Goal: Task Accomplishment & Management: Complete application form

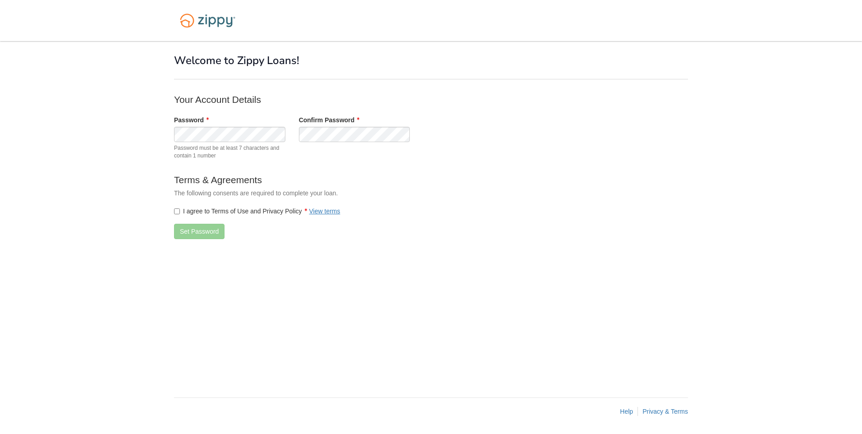
click at [179, 215] on label "I agree to Terms of Use and Privacy Policy View terms" at bounding box center [257, 211] width 166 height 9
click at [189, 237] on button "Set Password" at bounding box center [199, 231] width 51 height 15
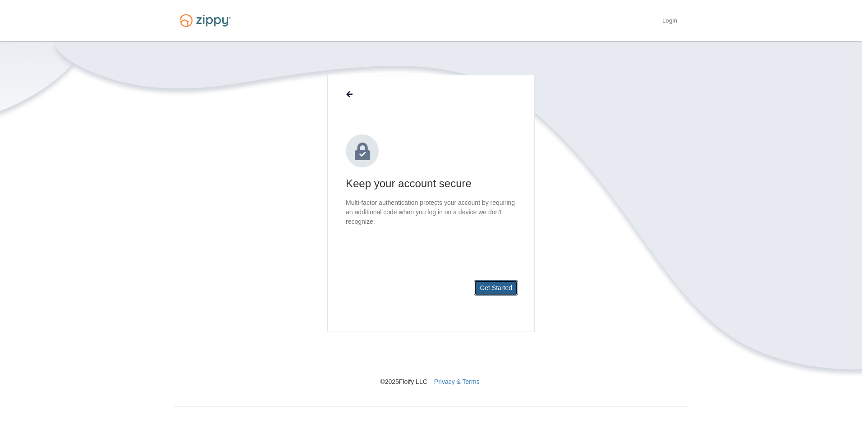
click at [486, 287] on button "Get Started" at bounding box center [496, 287] width 44 height 15
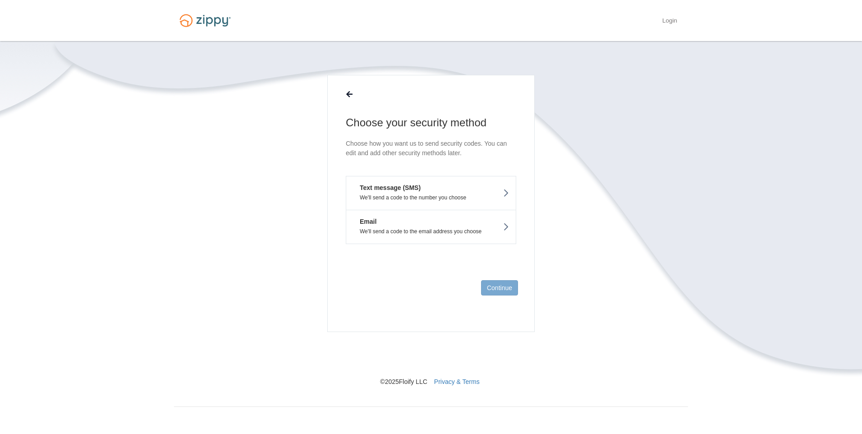
click at [485, 198] on p "We'll send a code to the number you choose" at bounding box center [431, 197] width 156 height 6
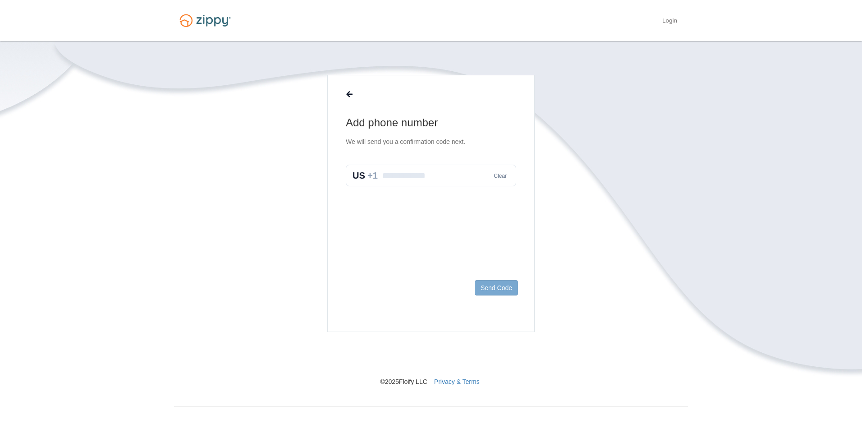
click at [452, 176] on input "text" at bounding box center [431, 176] width 171 height 22
type input "**********"
click at [506, 286] on button "Send Code" at bounding box center [496, 287] width 43 height 15
click at [432, 189] on input "text" at bounding box center [431, 185] width 171 height 22
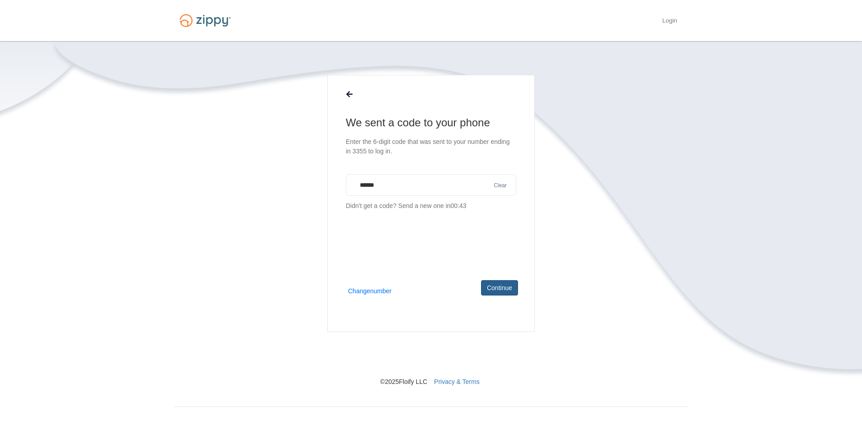
type input "******"
click at [499, 284] on button "Continue" at bounding box center [499, 287] width 37 height 15
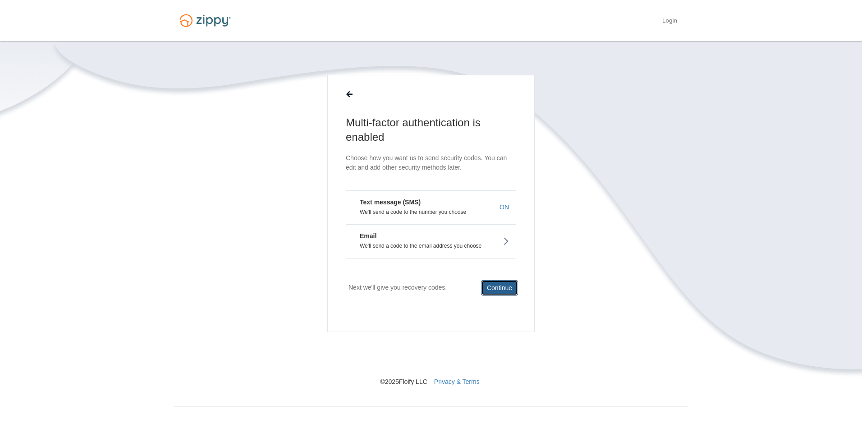
click at [494, 289] on button "Continue" at bounding box center [499, 287] width 37 height 15
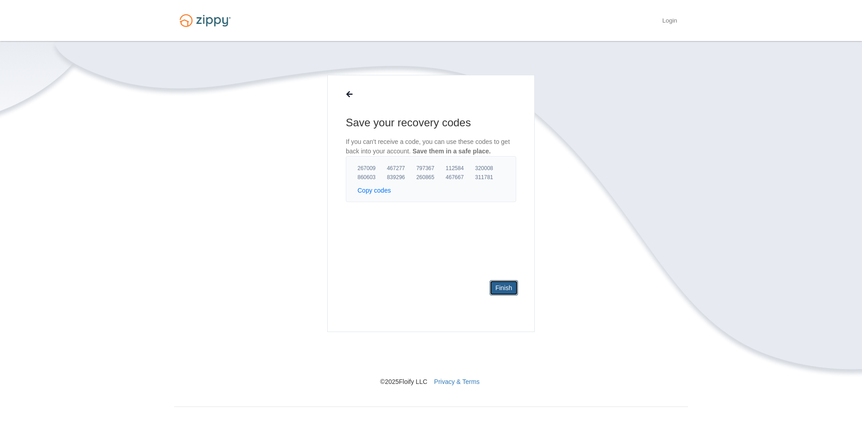
click at [509, 289] on link "Finish" at bounding box center [504, 287] width 28 height 15
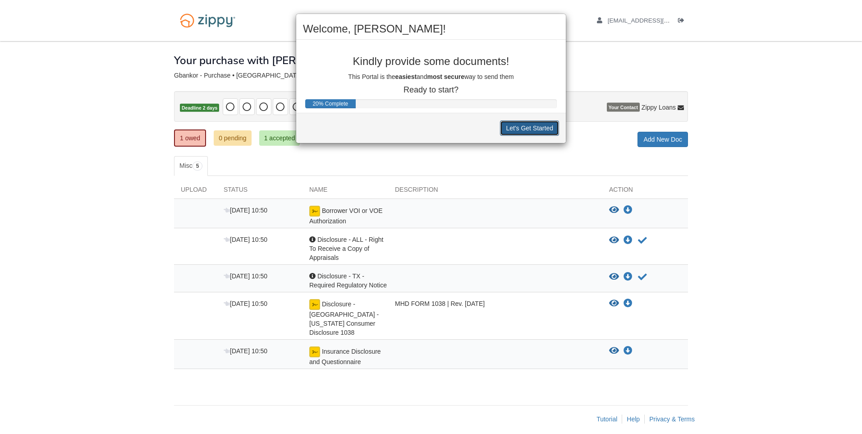
click at [535, 135] on button "Let's Get Started" at bounding box center [529, 127] width 59 height 15
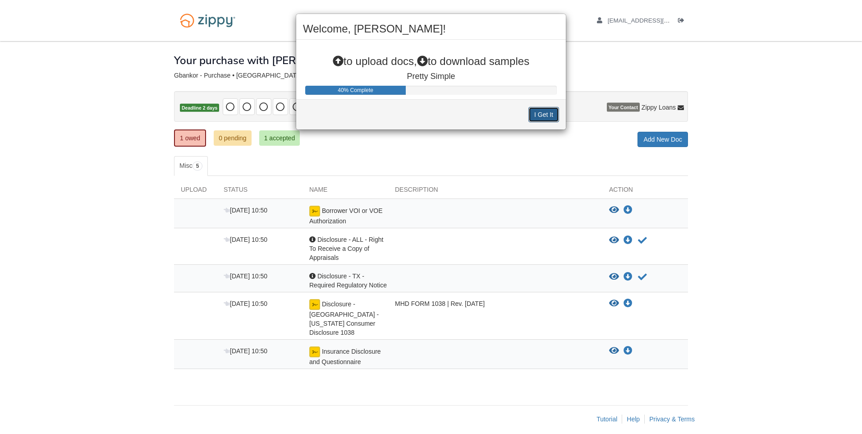
click at [535, 119] on button "I Get It" at bounding box center [544, 114] width 31 height 15
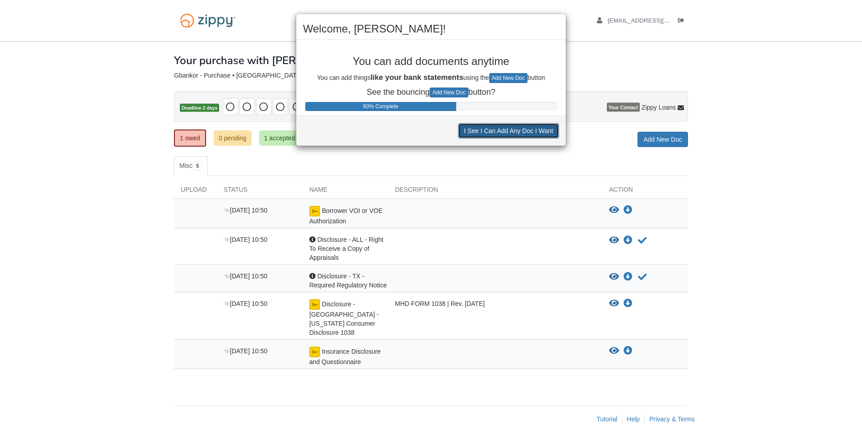
click at [535, 128] on button "I See I Can Add Any Doc I Want" at bounding box center [508, 130] width 101 height 15
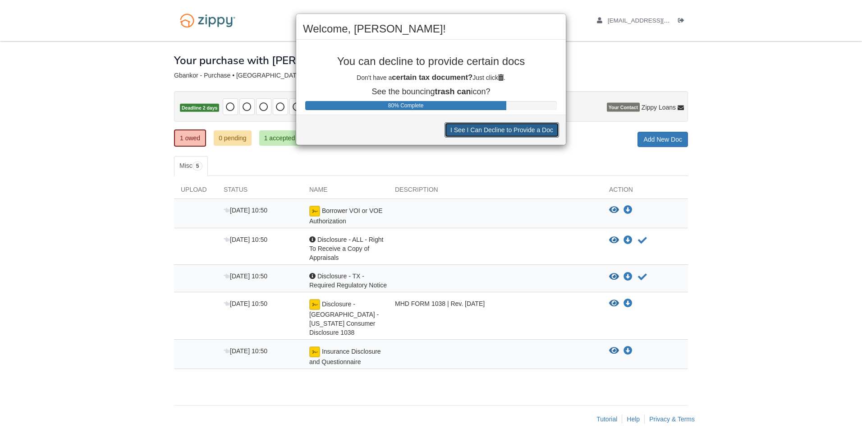
click at [535, 128] on button "I See I Can Decline to Provide a Doc" at bounding box center [502, 129] width 115 height 15
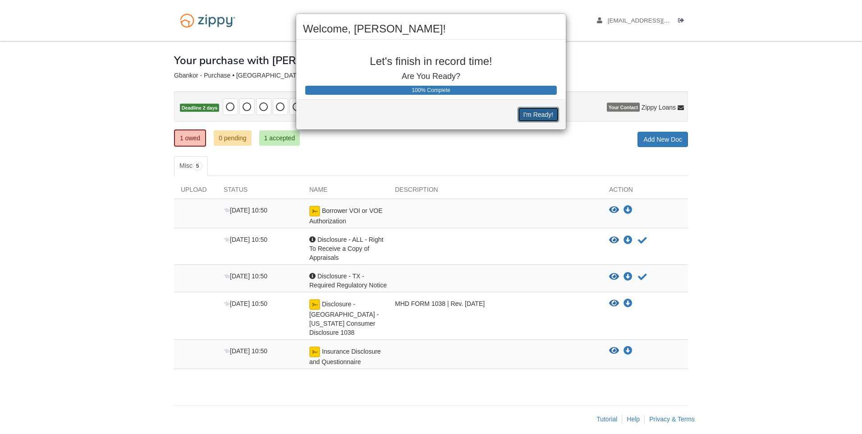
click at [536, 111] on button "I'm Ready!" at bounding box center [538, 114] width 41 height 15
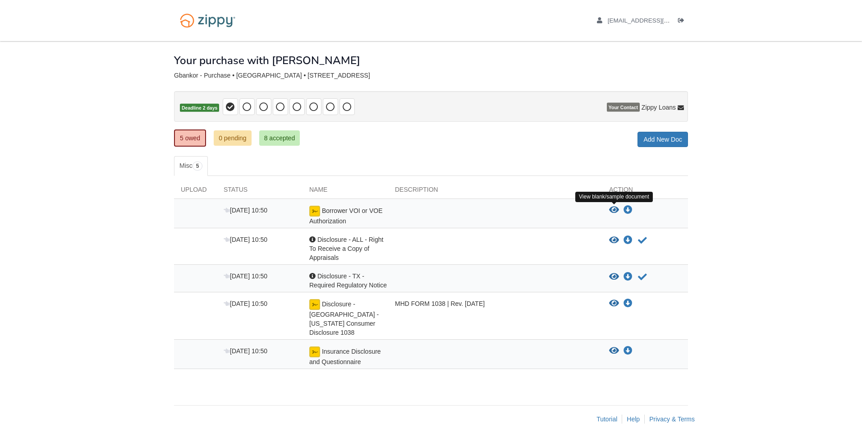
click at [616, 213] on icon "View Borrower VOI or VOE Authorization" at bounding box center [614, 210] width 10 height 9
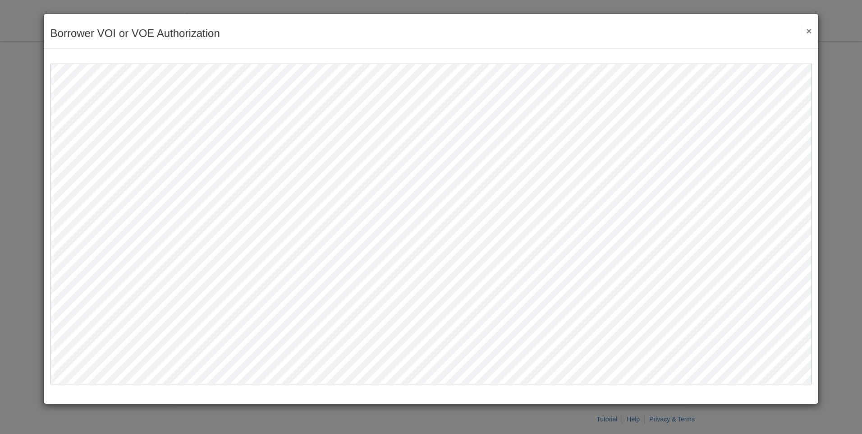
click at [810, 29] on button "×" at bounding box center [807, 30] width 10 height 9
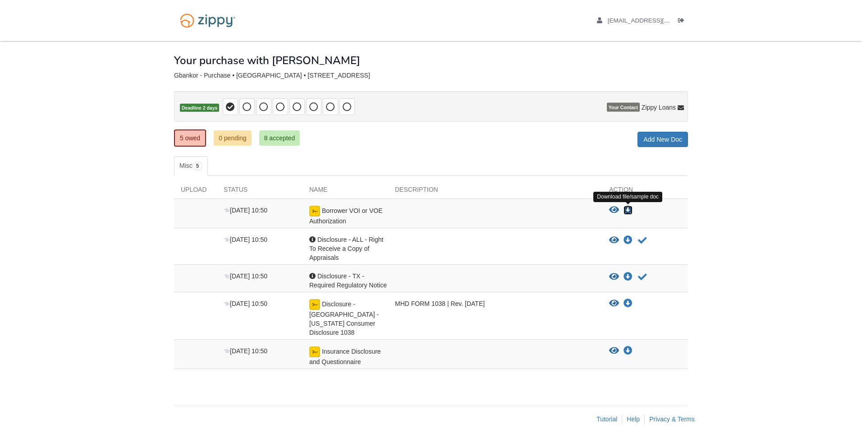
click at [627, 210] on icon "Download Borrower VOI or VOE Authorization" at bounding box center [628, 210] width 9 height 9
click at [616, 240] on icon "View Disclosure - ALL - Right To Receive a Copy of Appraisals" at bounding box center [614, 240] width 10 height 9
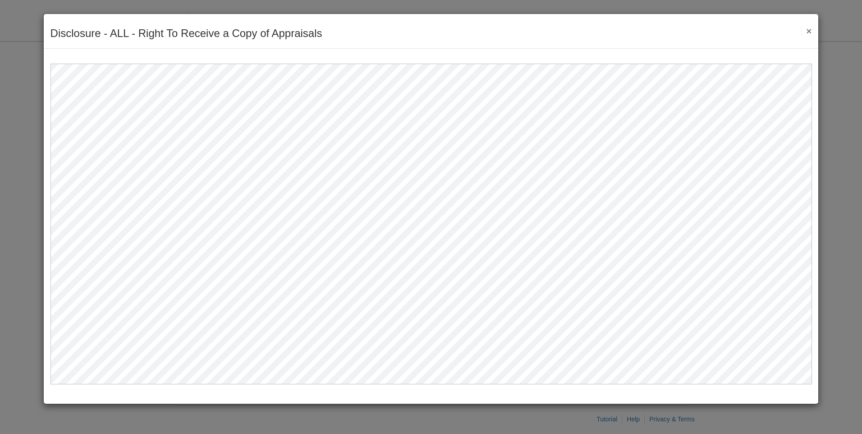
click at [809, 33] on button "×" at bounding box center [807, 30] width 10 height 9
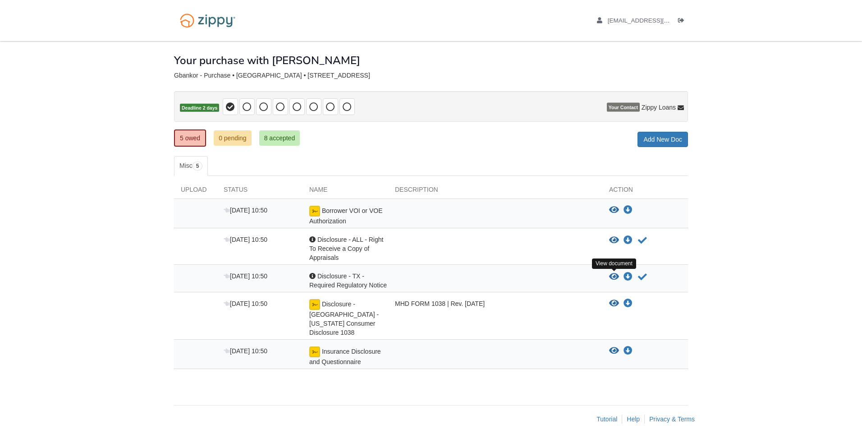
click at [617, 276] on icon "View Disclosure - TX - Required Regulatory Notice" at bounding box center [614, 276] width 10 height 9
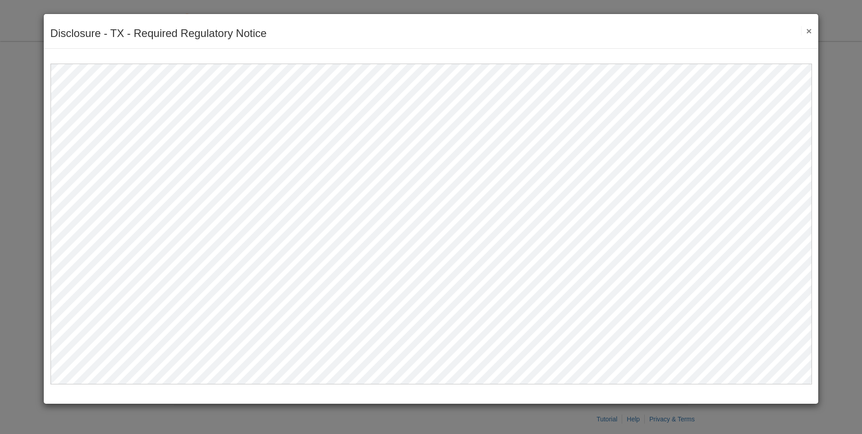
click at [805, 31] on button "×" at bounding box center [807, 30] width 10 height 9
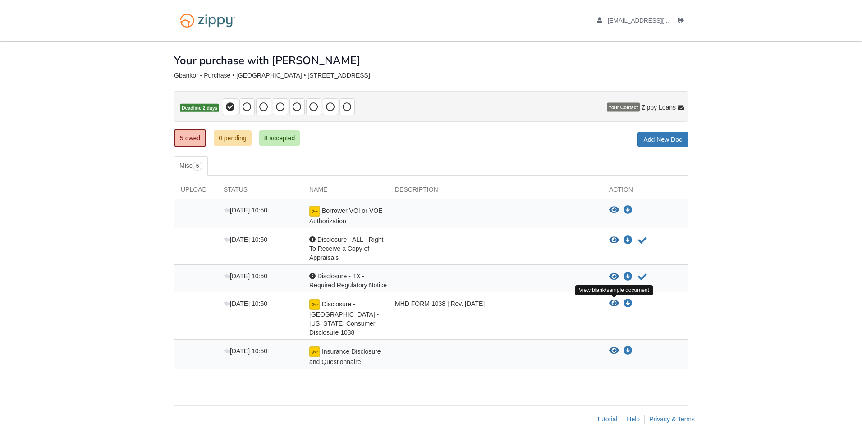
click at [616, 305] on icon "View Disclosure - TX - Texas Consumer Disclosure 1038" at bounding box center [614, 303] width 10 height 9
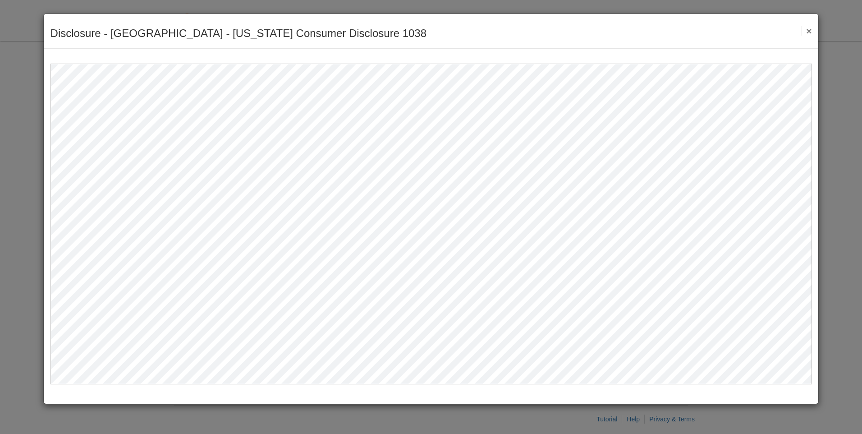
click at [811, 27] on button "×" at bounding box center [807, 30] width 10 height 9
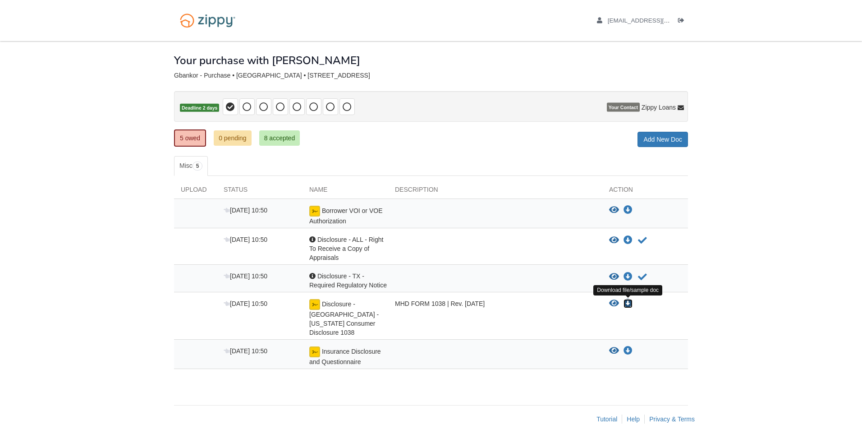
click at [631, 307] on icon "Download Disclosure - TX - Texas Consumer Disclosure 1038" at bounding box center [628, 303] width 9 height 9
click at [628, 346] on icon "Download Insurance Disclosure and Questionnaire" at bounding box center [628, 350] width 9 height 9
click at [279, 139] on link "8 accepted" at bounding box center [279, 137] width 41 height 15
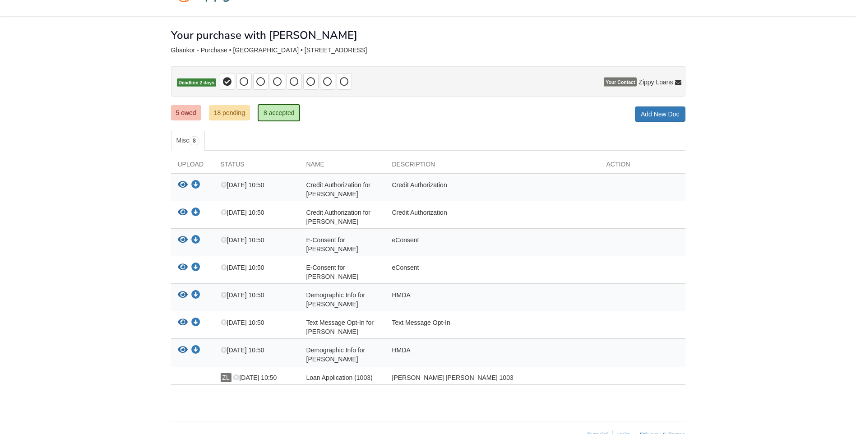
scroll to position [49, 0]
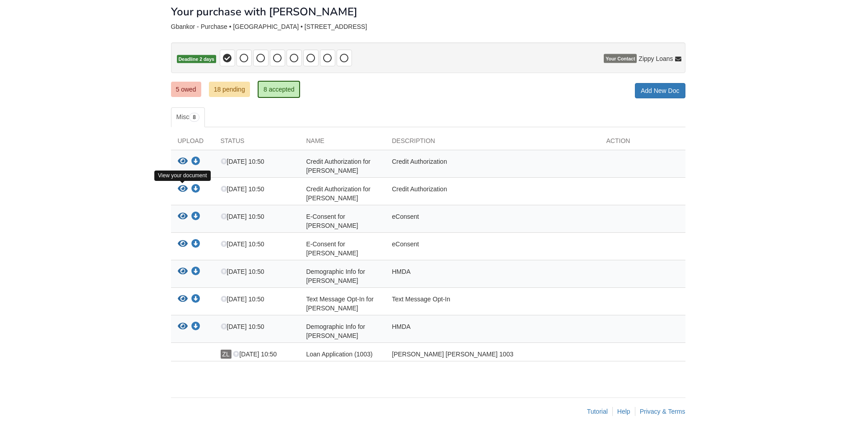
click at [184, 188] on icon "View Credit Authorization for Michelle Gbankor" at bounding box center [183, 188] width 10 height 9
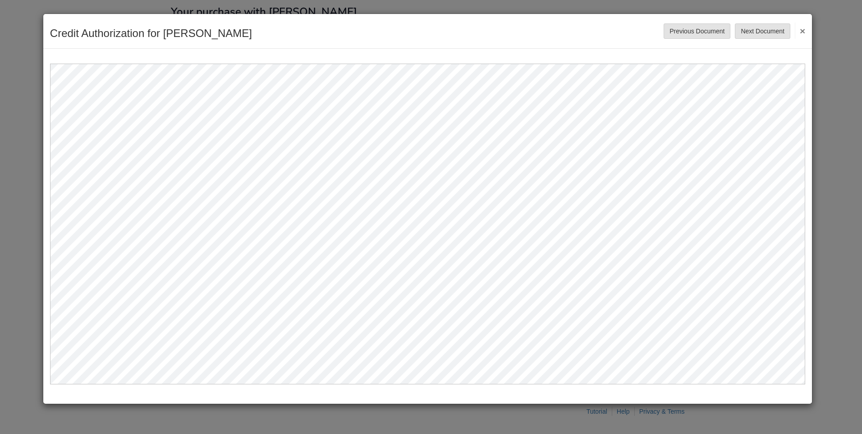
click at [807, 28] on div "Credit Authorization for Michelle Gbankor Save Cancel Previous Document Next Do…" at bounding box center [427, 31] width 769 height 35
click at [805, 28] on button "×" at bounding box center [800, 31] width 10 height 16
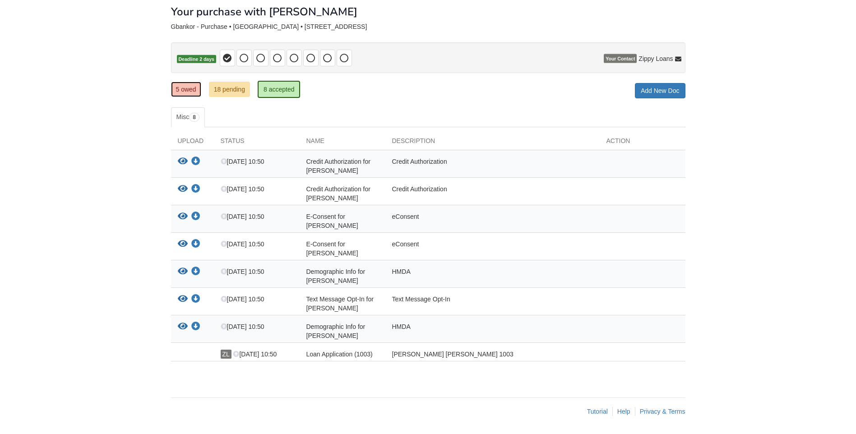
click at [189, 92] on link "5 owed" at bounding box center [186, 89] width 30 height 15
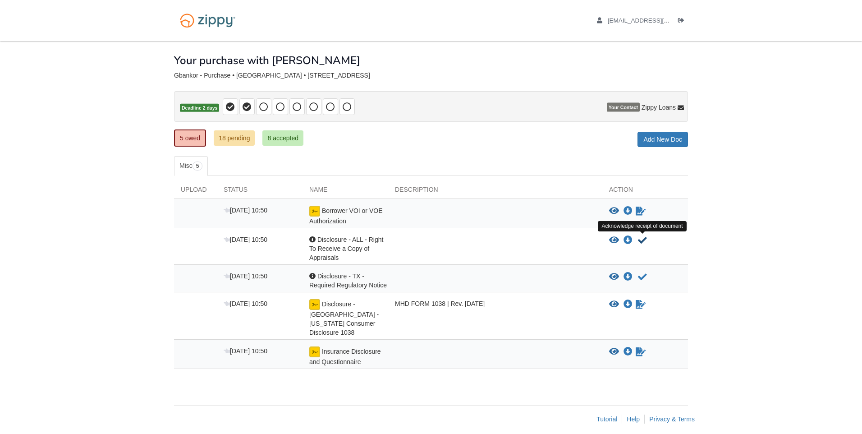
click at [643, 239] on icon "Acknowledge receipt of document" at bounding box center [642, 240] width 9 height 9
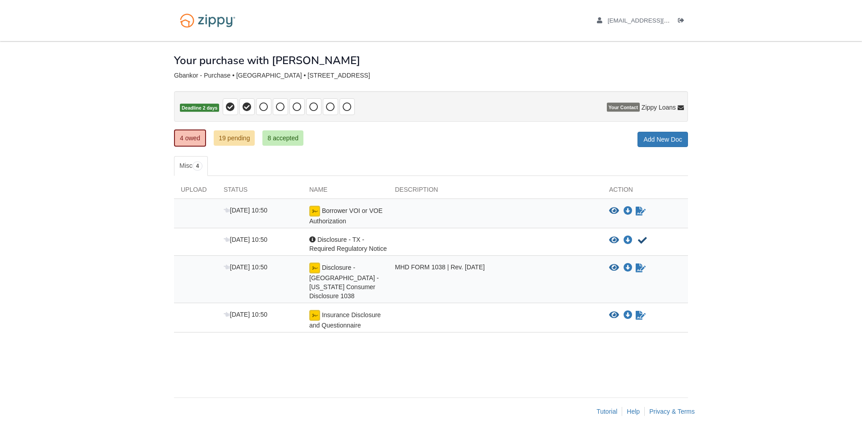
click at [641, 240] on icon "Acknowledge receipt of document" at bounding box center [642, 240] width 9 height 9
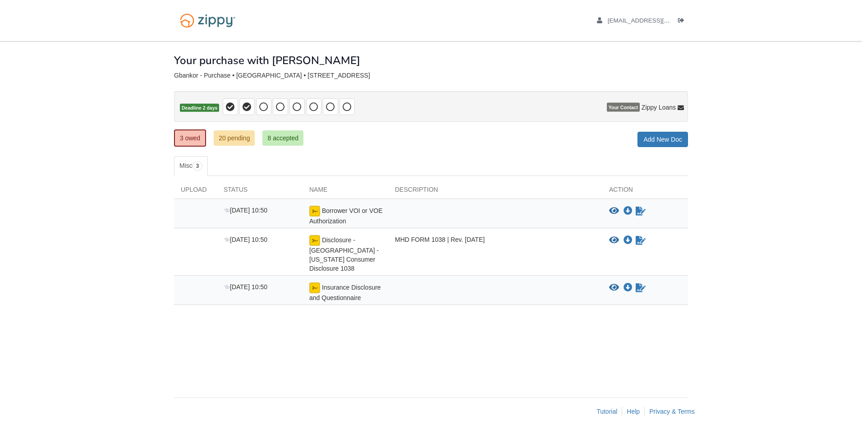
drag, startPoint x: 330, startPoint y: 385, endPoint x: 507, endPoint y: 386, distance: 177.3
click at [507, 386] on div "× × × Pending Add Document Notice document will be included in the email sent t…" at bounding box center [431, 214] width 514 height 347
click at [627, 210] on icon "Download Borrower VOI or VOE Authorization" at bounding box center [628, 211] width 9 height 9
click at [315, 212] on img at bounding box center [314, 211] width 11 height 11
click at [316, 211] on img at bounding box center [314, 211] width 11 height 11
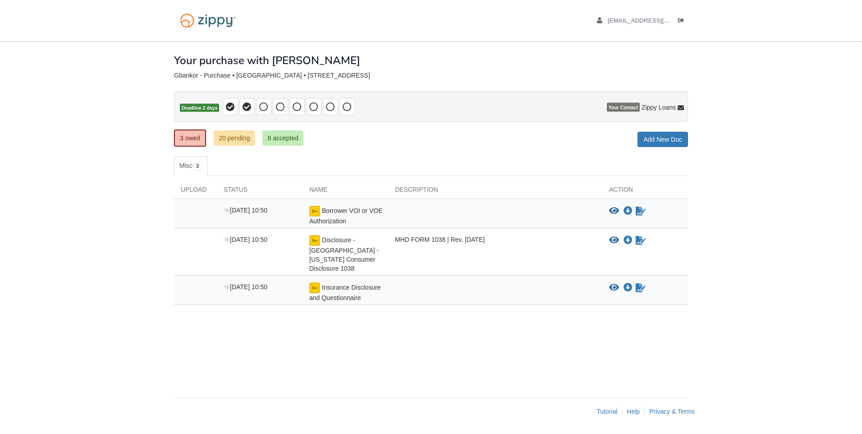
click at [316, 211] on img at bounding box center [314, 211] width 11 height 11
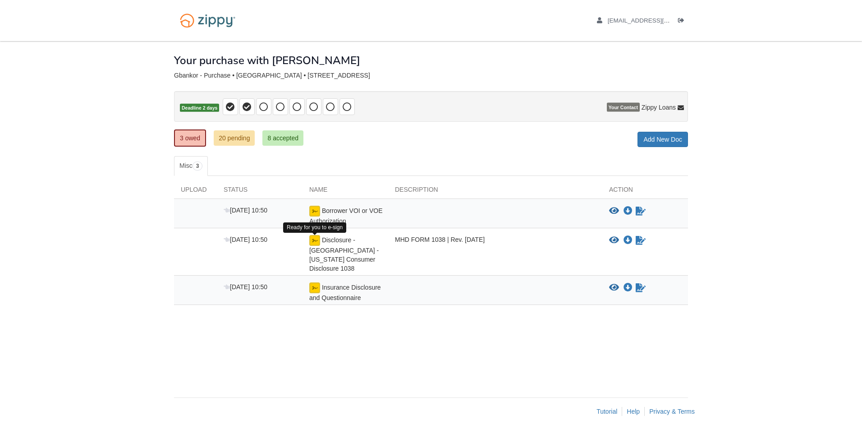
click at [315, 243] on img at bounding box center [314, 240] width 11 height 11
click at [315, 284] on span "Insurance Disclosure and Questionnaire" at bounding box center [345, 293] width 72 height 18
click at [313, 282] on img at bounding box center [314, 287] width 11 height 11
click at [310, 215] on img at bounding box center [314, 211] width 11 height 11
click at [642, 21] on span "[EMAIL_ADDRESS][DOMAIN_NAME]" at bounding box center [659, 20] width 103 height 7
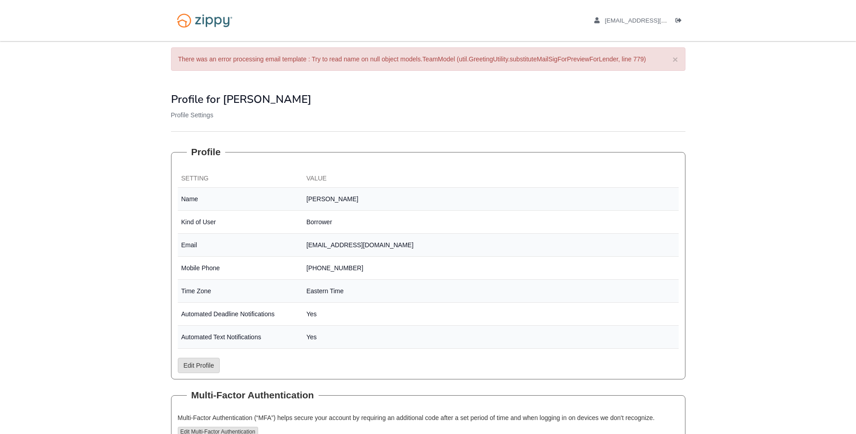
click at [594, 19] on ul "[EMAIL_ADDRESS][DOMAIN_NAME] Logout" at bounding box center [634, 20] width 101 height 9
click at [608, 20] on span "[EMAIL_ADDRESS][DOMAIN_NAME]" at bounding box center [655, 20] width 103 height 7
click at [221, 21] on img at bounding box center [204, 20] width 67 height 23
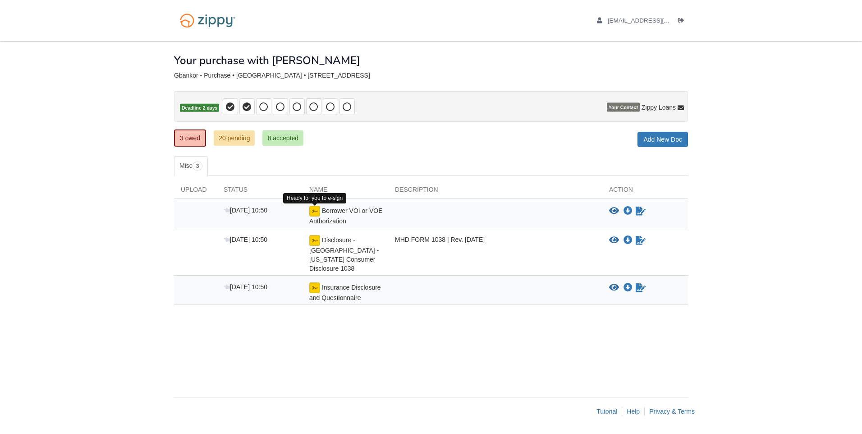
click at [315, 213] on img at bounding box center [314, 211] width 11 height 11
click at [314, 240] on img at bounding box center [314, 240] width 11 height 11
click at [311, 282] on img at bounding box center [314, 287] width 11 height 11
click at [317, 282] on img at bounding box center [314, 287] width 11 height 11
click at [641, 283] on icon "Sign Form" at bounding box center [641, 287] width 10 height 9
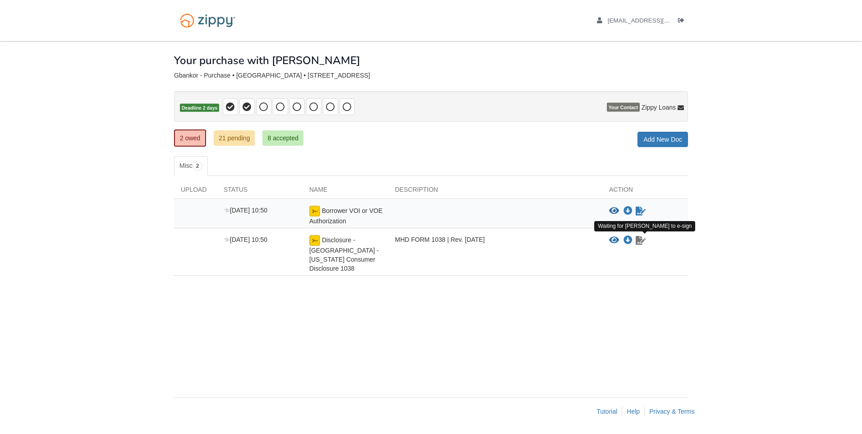
click at [643, 241] on icon "Waiting for your co-borrower to e-sign" at bounding box center [641, 240] width 10 height 9
click at [194, 21] on img at bounding box center [207, 20] width 67 height 23
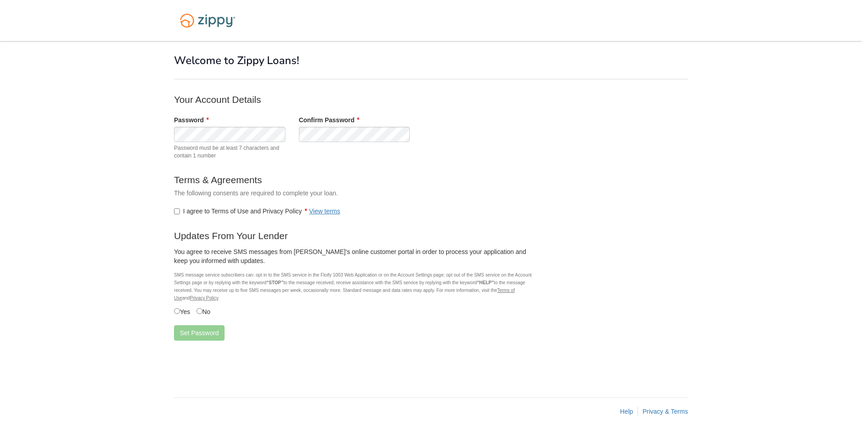
click at [180, 314] on label "Yes" at bounding box center [182, 311] width 16 height 10
click at [185, 329] on button "Set Password" at bounding box center [199, 332] width 51 height 15
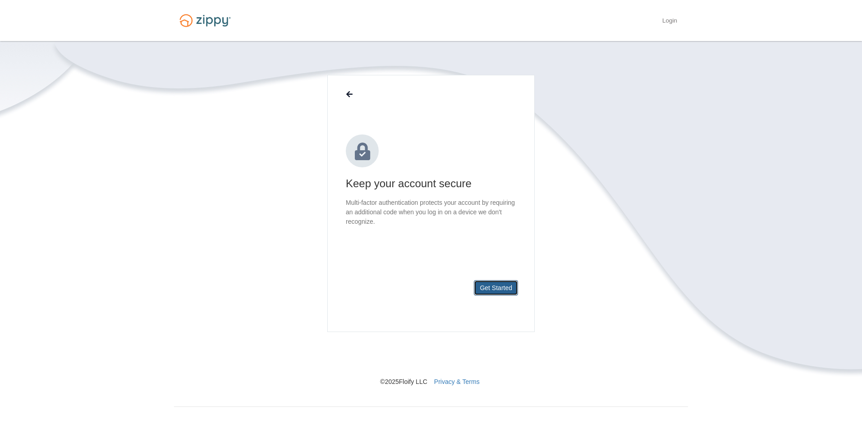
click at [489, 291] on button "Get Started" at bounding box center [496, 287] width 44 height 15
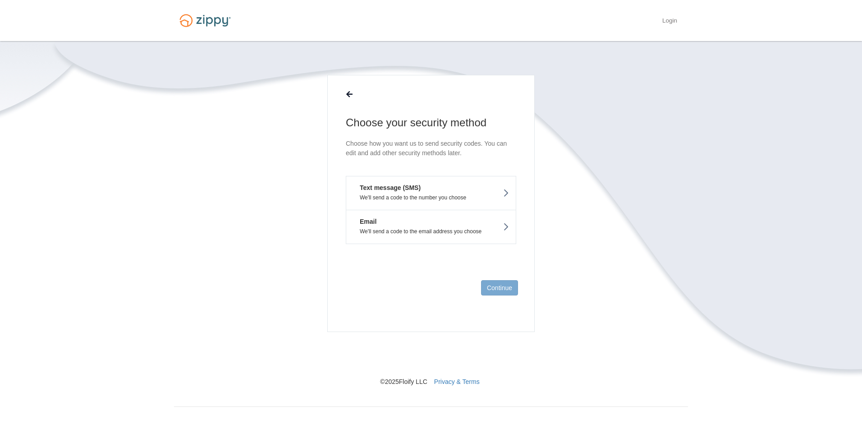
click at [438, 235] on button "Email We'll send a code to the email address you choose" at bounding box center [431, 227] width 171 height 34
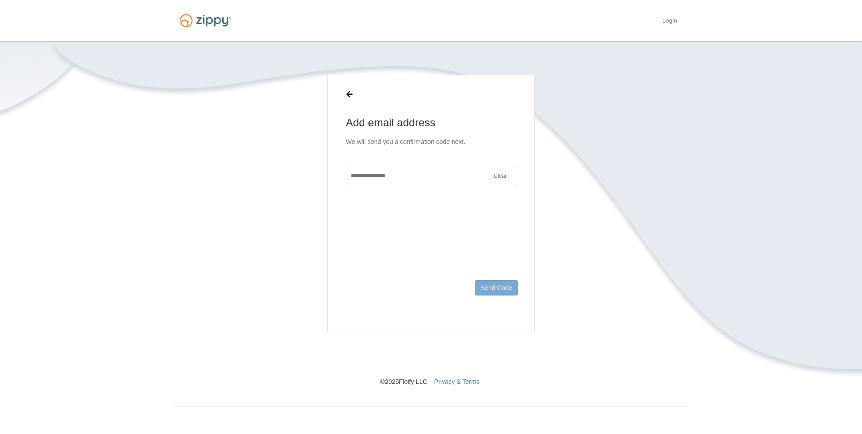
click at [431, 185] on input "text" at bounding box center [431, 176] width 171 height 22
type input "**********"
click at [508, 294] on button "Send Code" at bounding box center [496, 287] width 43 height 15
click at [427, 194] on input "text" at bounding box center [431, 185] width 171 height 22
paste input "******"
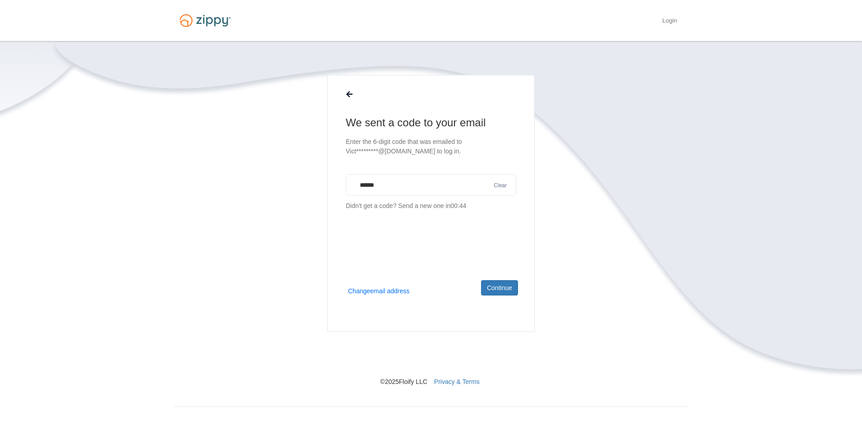
type input "******"
click at [520, 300] on footer "Continue" at bounding box center [431, 302] width 207 height 59
click at [514, 294] on button "Continue" at bounding box center [499, 287] width 37 height 15
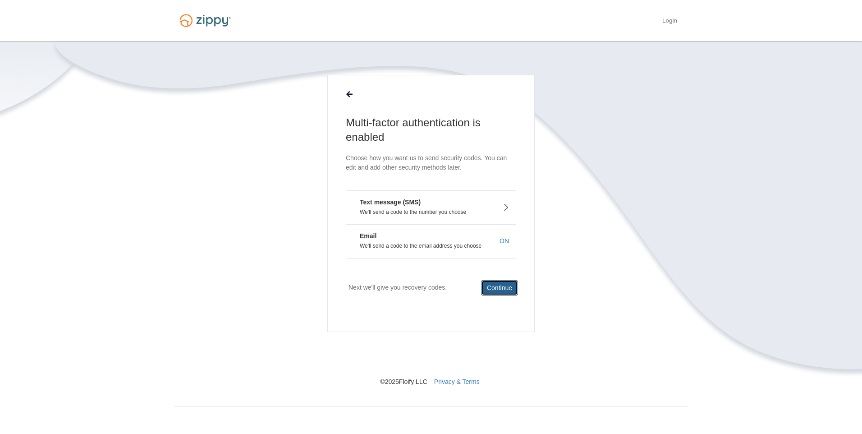
click at [509, 283] on button "Continue" at bounding box center [499, 287] width 37 height 15
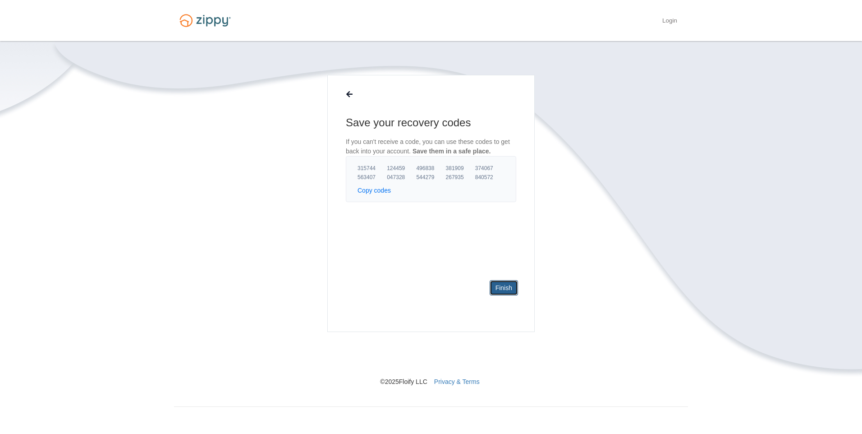
click at [509, 281] on link "Finish" at bounding box center [504, 287] width 28 height 15
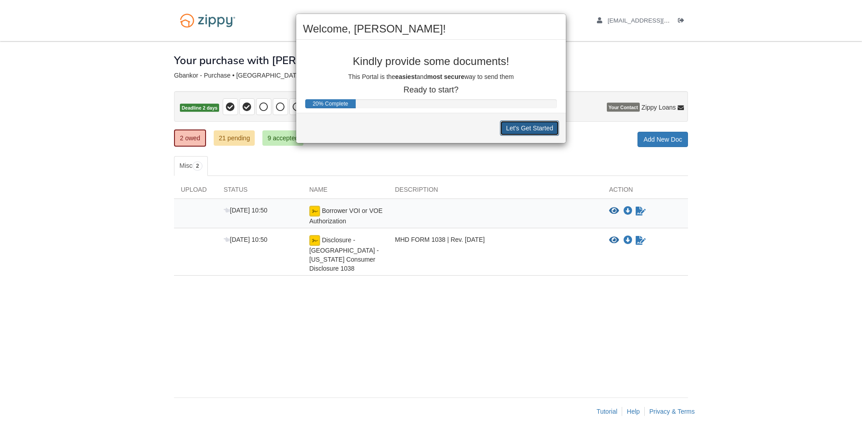
click at [512, 130] on button "Let's Get Started" at bounding box center [529, 127] width 59 height 15
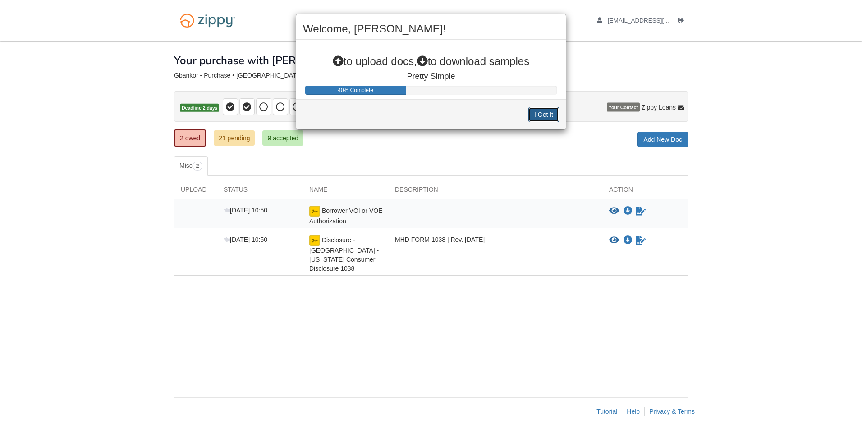
click at [542, 111] on button "I Get It" at bounding box center [544, 114] width 31 height 15
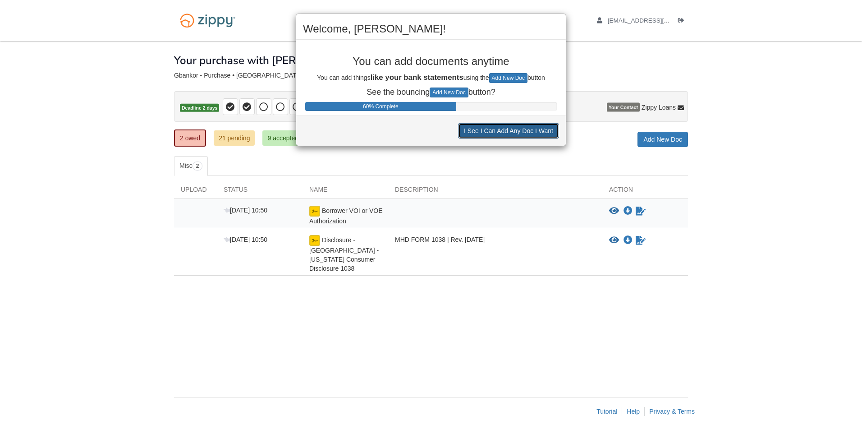
click at [541, 132] on button "I See I Can Add Any Doc I Want" at bounding box center [508, 130] width 101 height 15
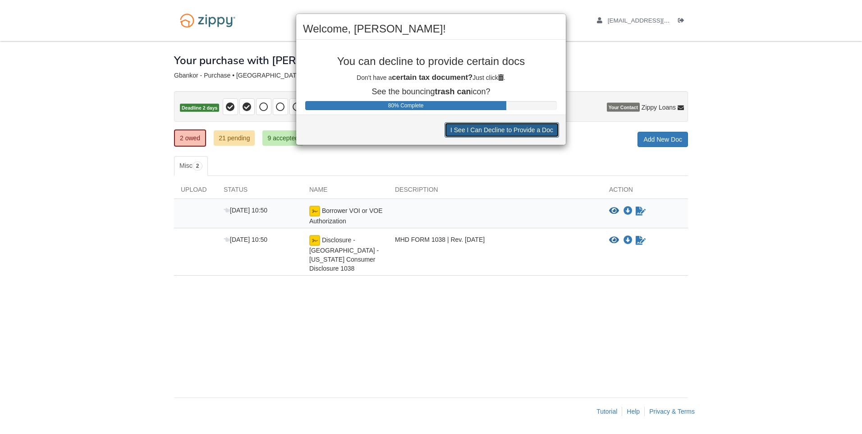
click at [541, 132] on button "I See I Can Decline to Provide a Doc" at bounding box center [502, 129] width 115 height 15
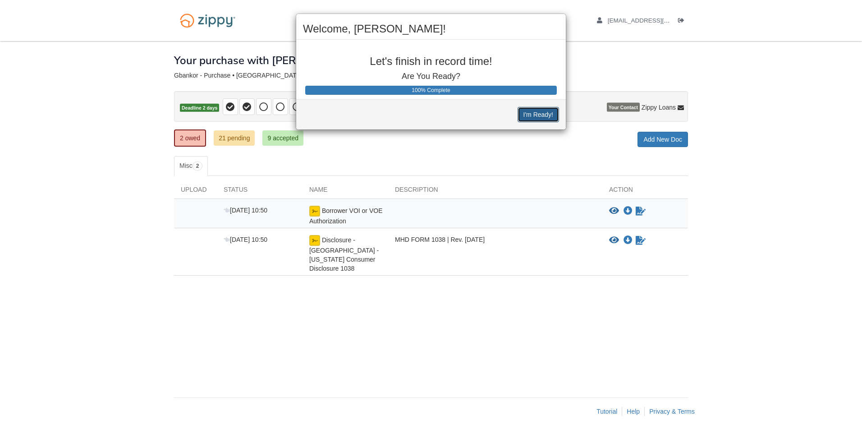
click at [539, 118] on button "I'm Ready!" at bounding box center [538, 114] width 41 height 15
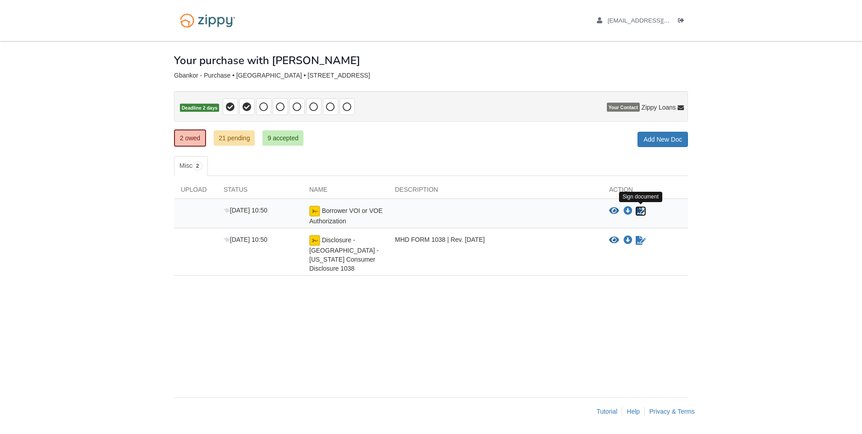
click at [641, 215] on icon "Sign Form" at bounding box center [641, 211] width 10 height 9
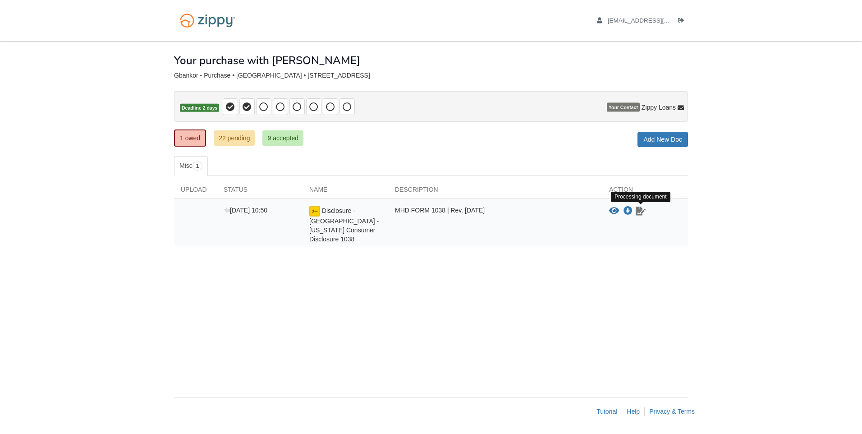
click at [643, 213] on icon "Waiting for your co-borrower to e-sign" at bounding box center [641, 211] width 10 height 9
click at [314, 210] on img at bounding box center [314, 211] width 11 height 11
click at [639, 212] on icon "Waiting for your co-borrower to e-sign" at bounding box center [641, 211] width 10 height 9
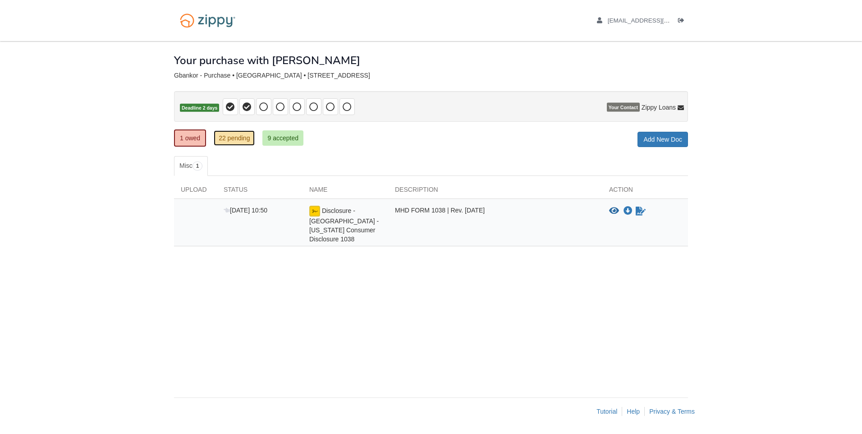
click at [236, 141] on link "22 pending" at bounding box center [234, 137] width 41 height 15
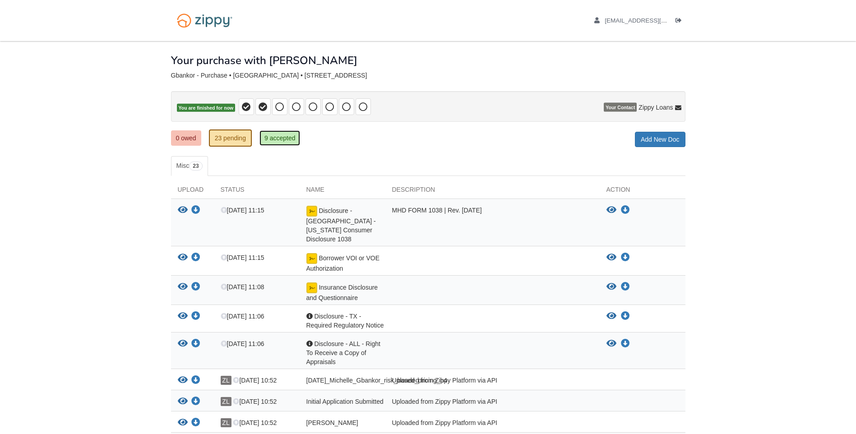
click at [279, 138] on link "9 accepted" at bounding box center [279, 137] width 41 height 15
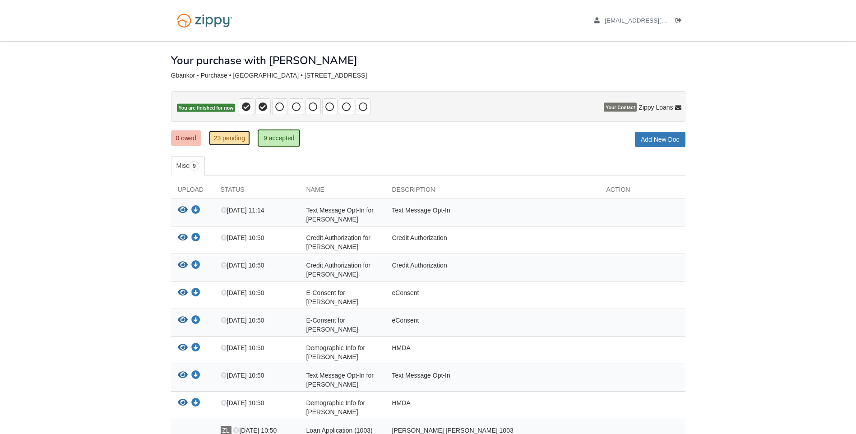
click at [223, 142] on link "23 pending" at bounding box center [229, 137] width 41 height 15
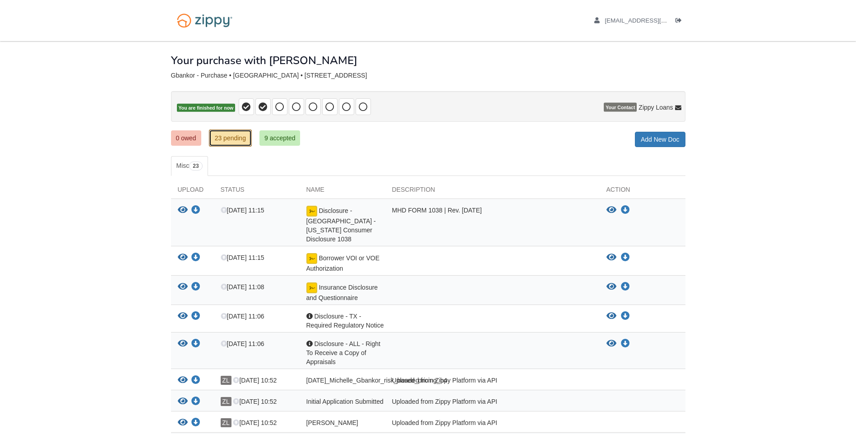
click at [238, 141] on link "23 pending" at bounding box center [230, 137] width 43 height 17
click at [277, 140] on link "9 accepted" at bounding box center [279, 137] width 41 height 15
